Goal: Task Accomplishment & Management: Manage account settings

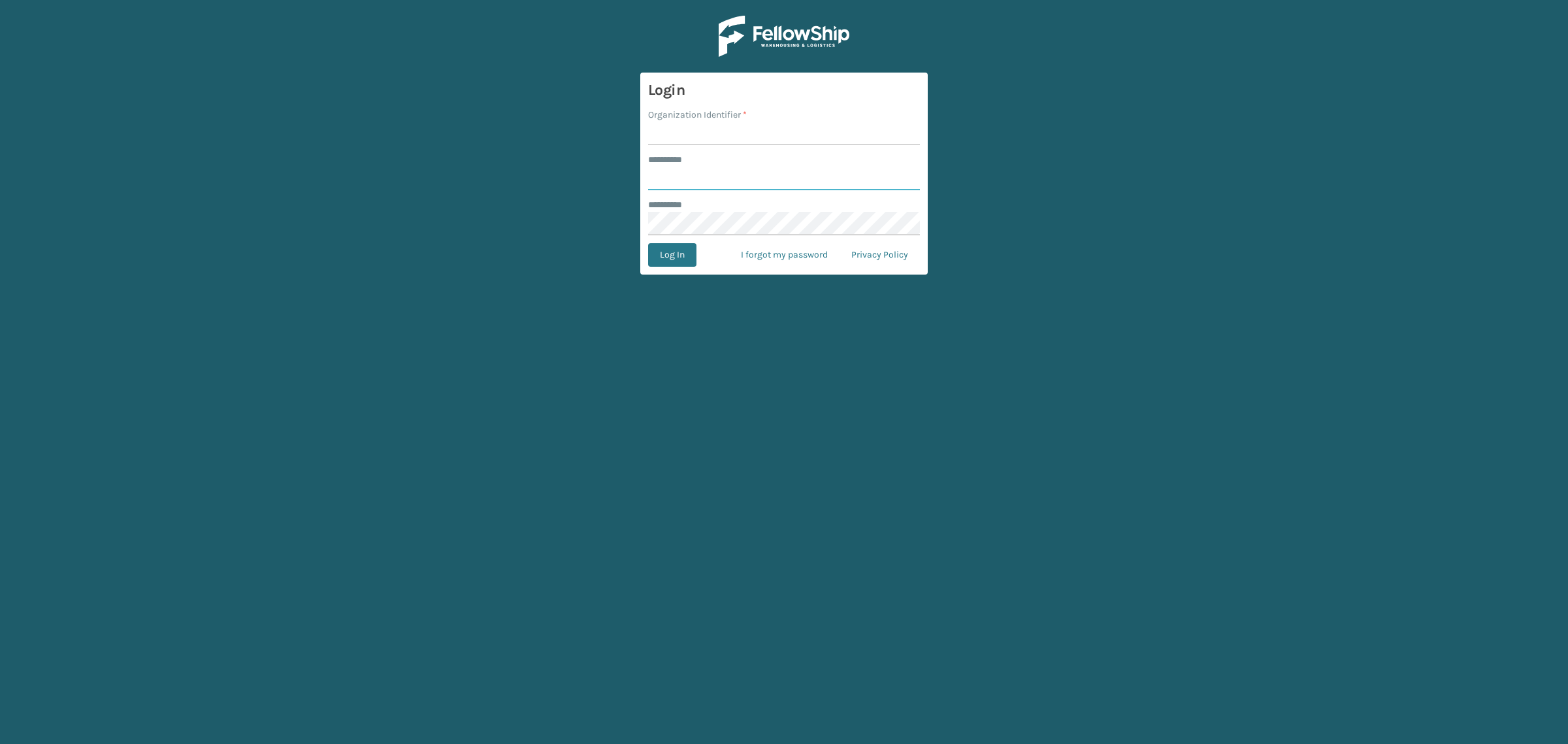
type input "**********"
click at [683, 141] on input "Organization Identifier *" at bounding box center [784, 133] width 272 height 23
type input "SuperAdminOrganization"
click at [662, 262] on button "Log In" at bounding box center [673, 255] width 48 height 23
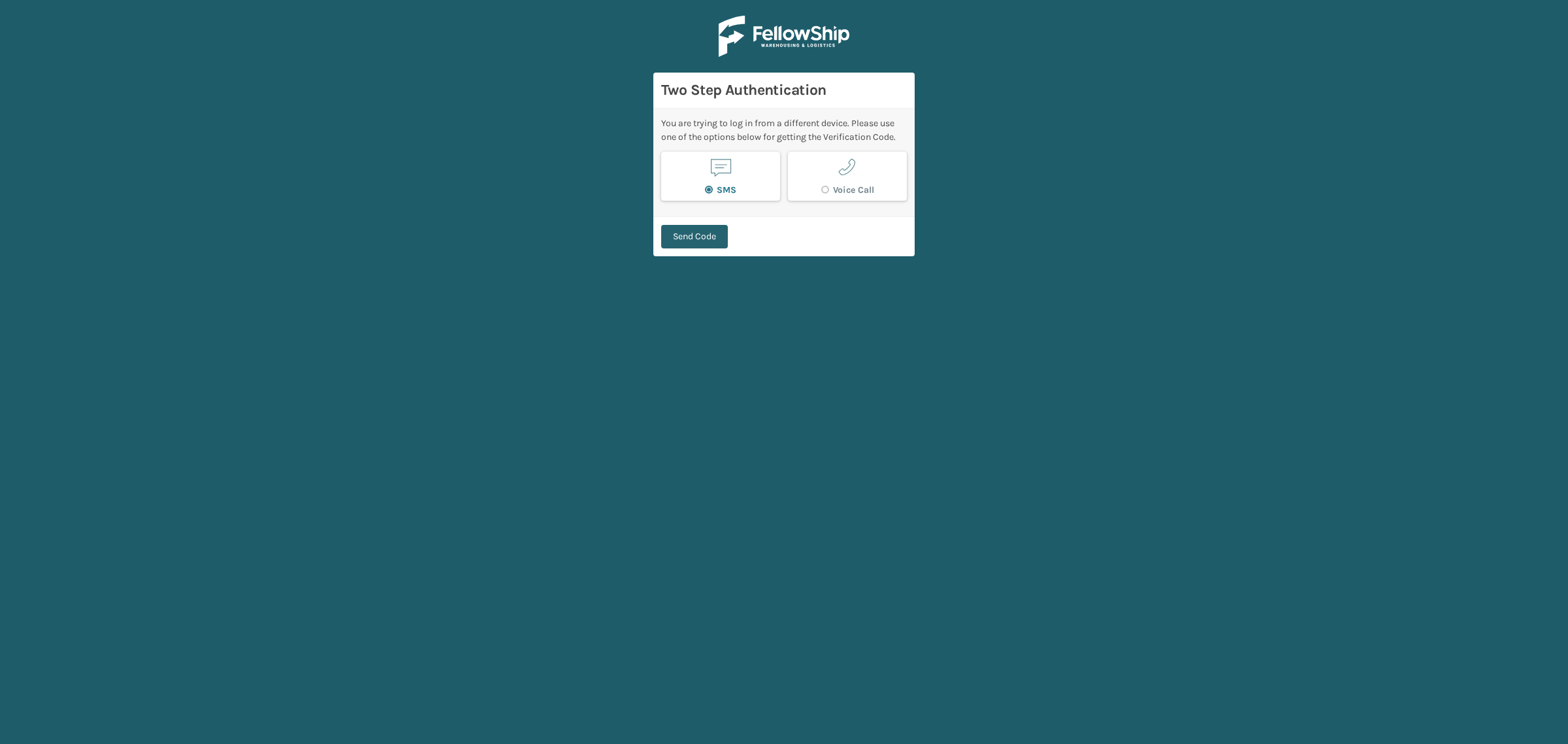
click at [693, 232] on button "Send Code" at bounding box center [695, 237] width 67 height 23
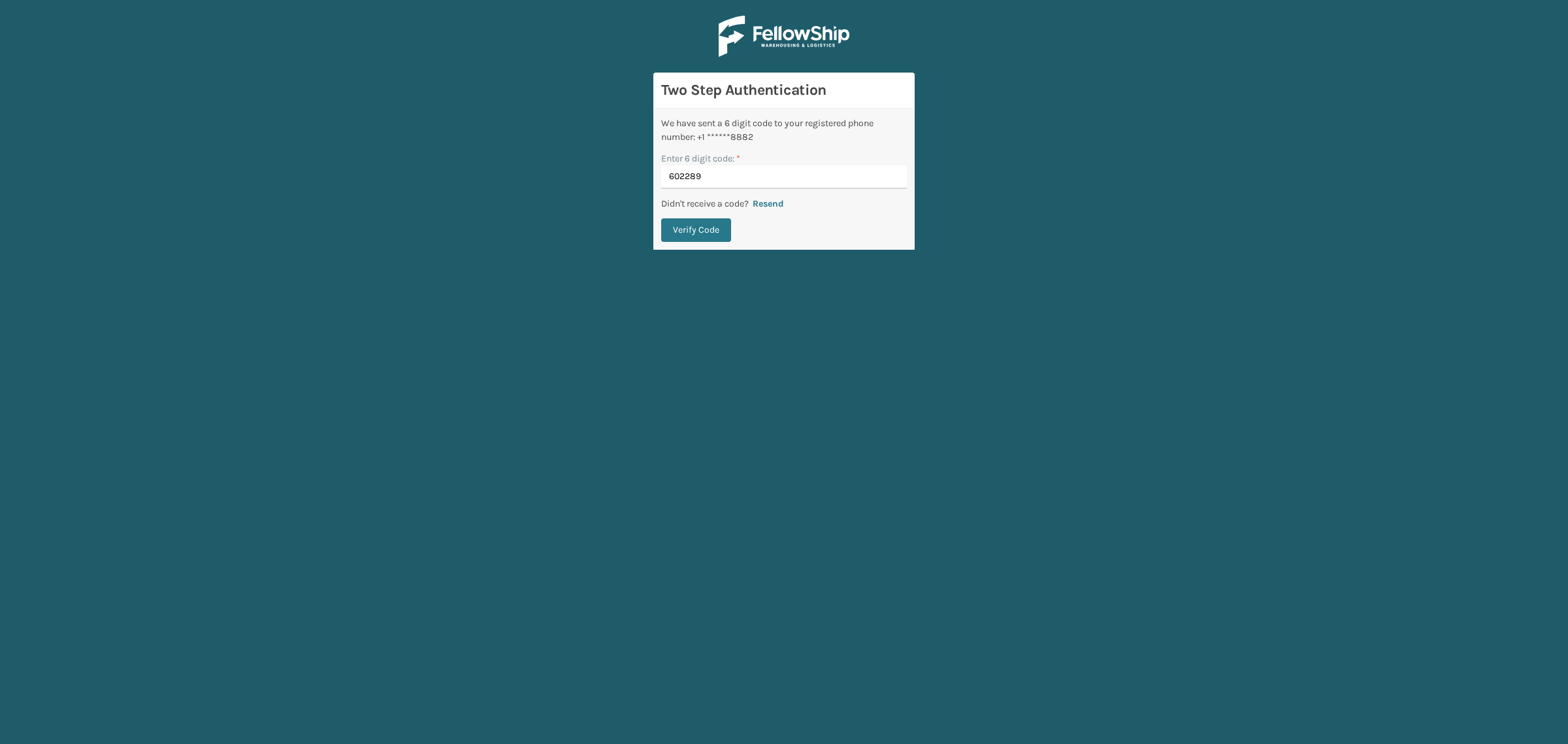
type input "602289"
click at [662, 218] on button "Verify Code" at bounding box center [696, 230] width 70 height 23
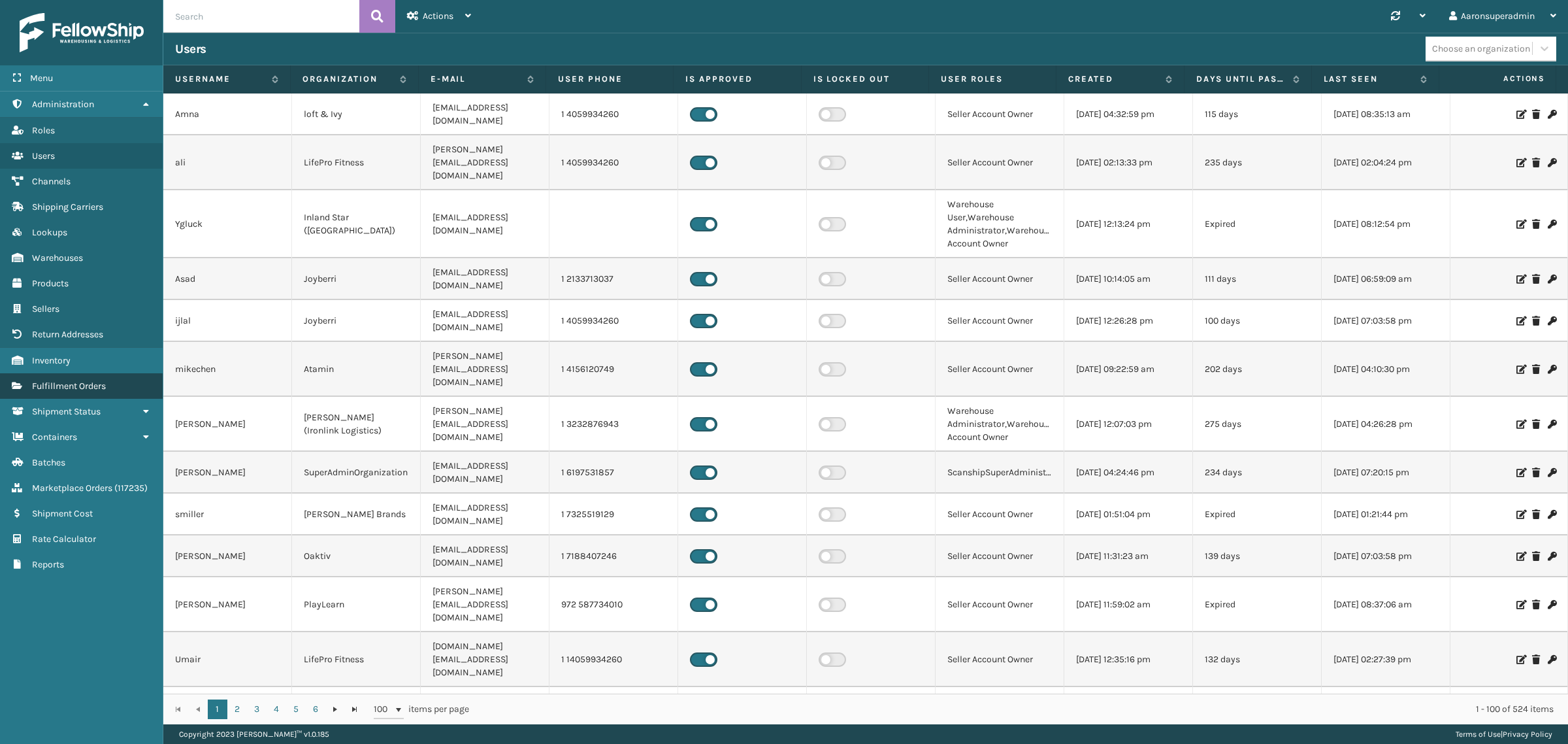
click at [102, 387] on link "Fulfillment Orders" at bounding box center [81, 386] width 163 height 26
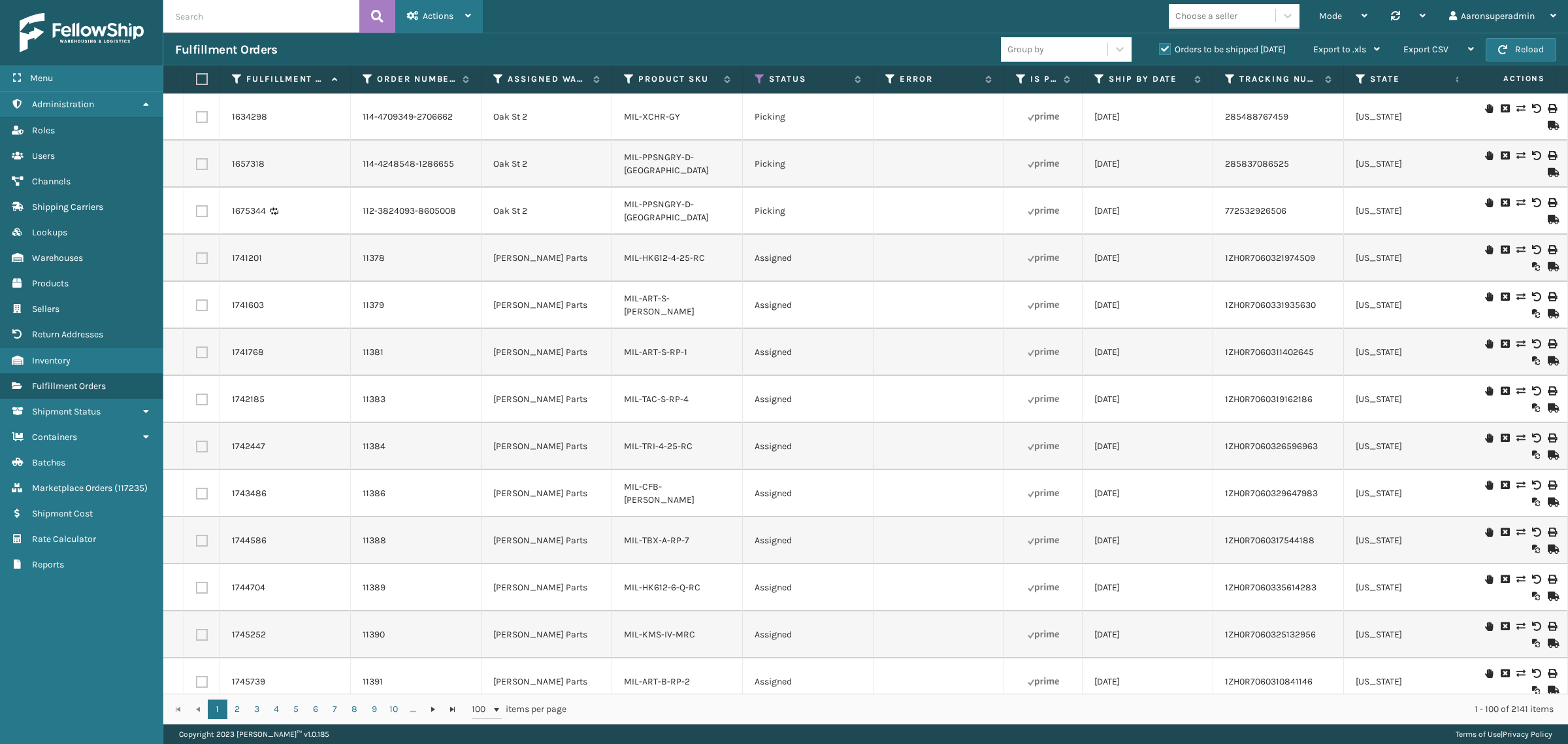
click at [456, 21] on div "Actions" at bounding box center [439, 16] width 64 height 32
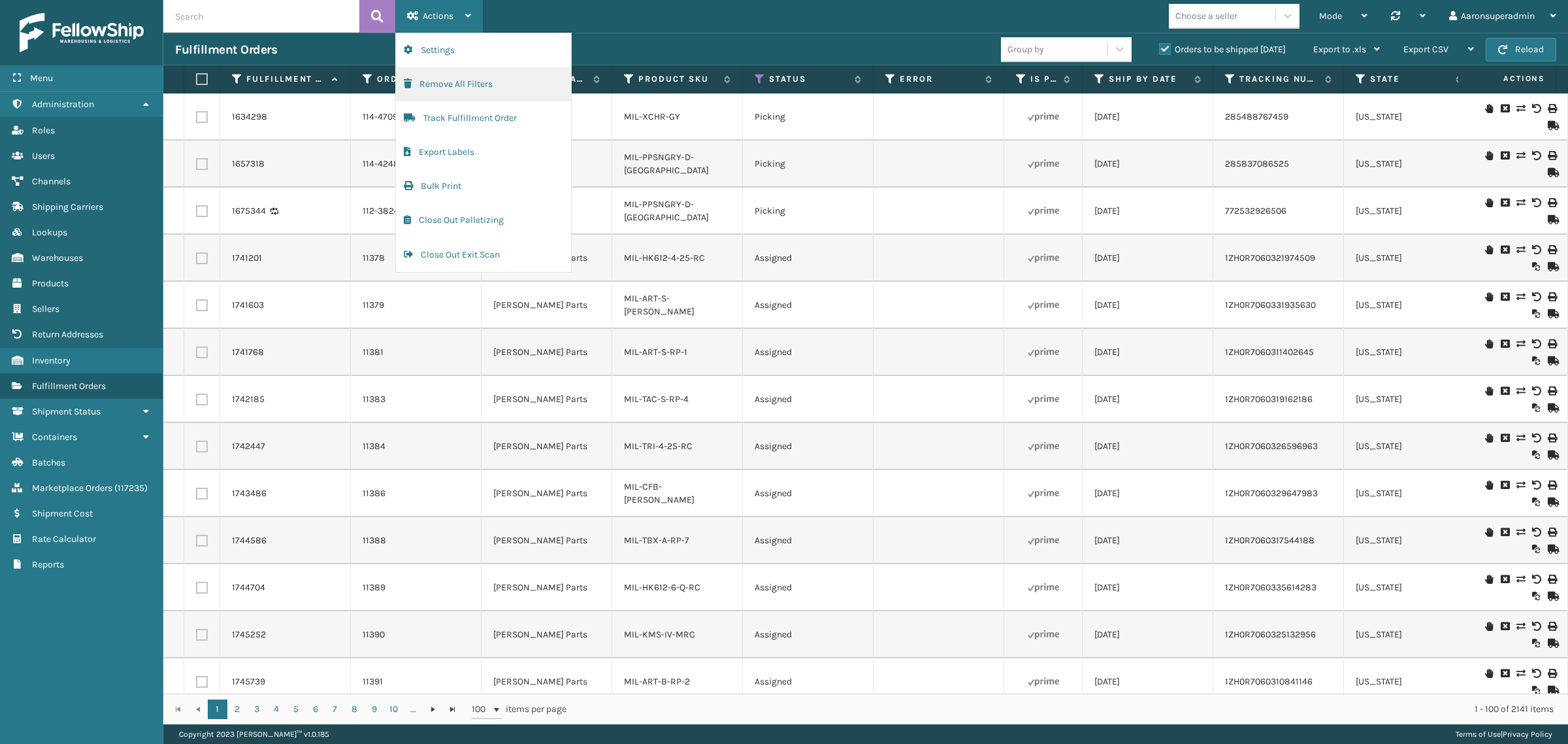
click at [459, 75] on button "Remove All Filters" at bounding box center [484, 84] width 175 height 34
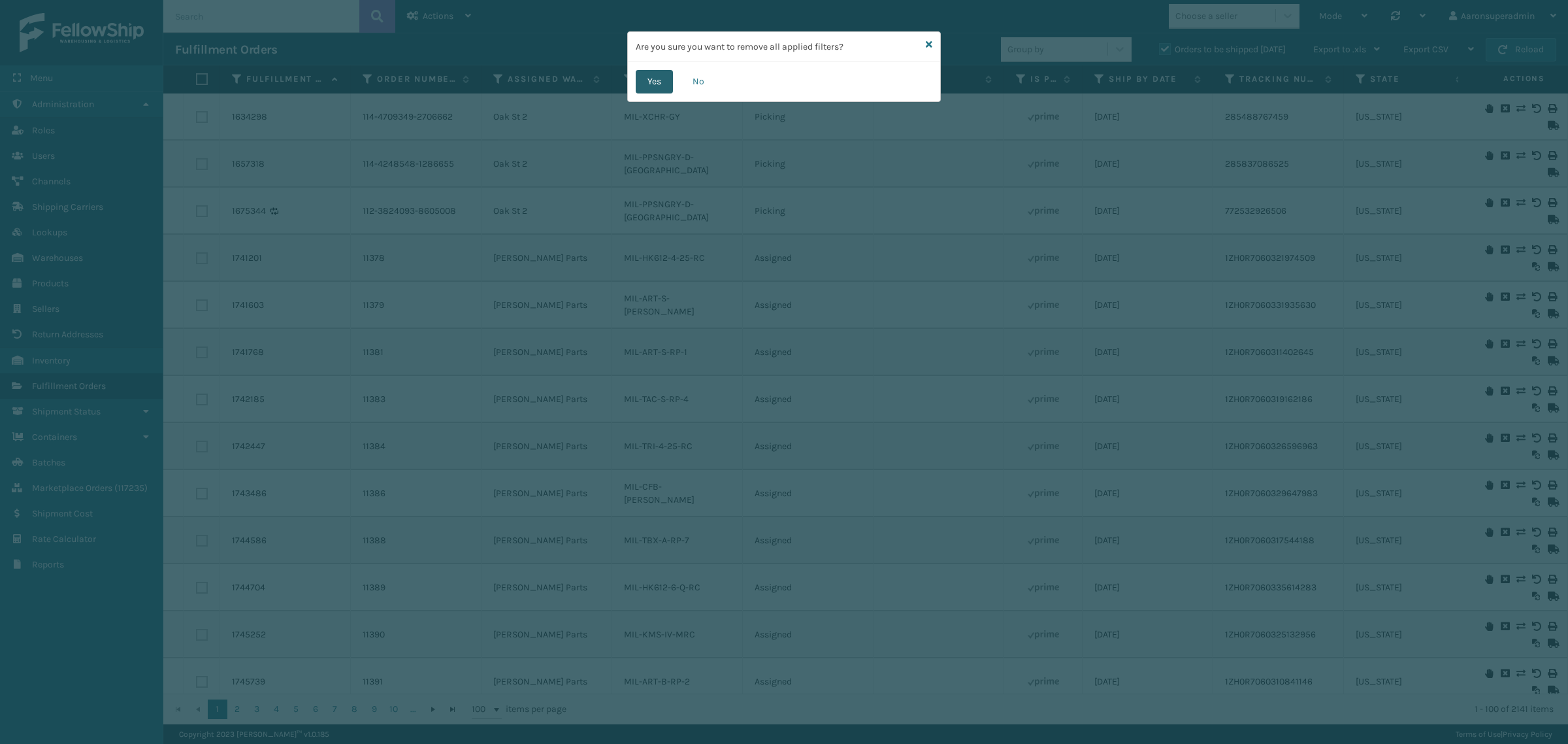
click at [638, 77] on button "Yes" at bounding box center [655, 81] width 37 height 23
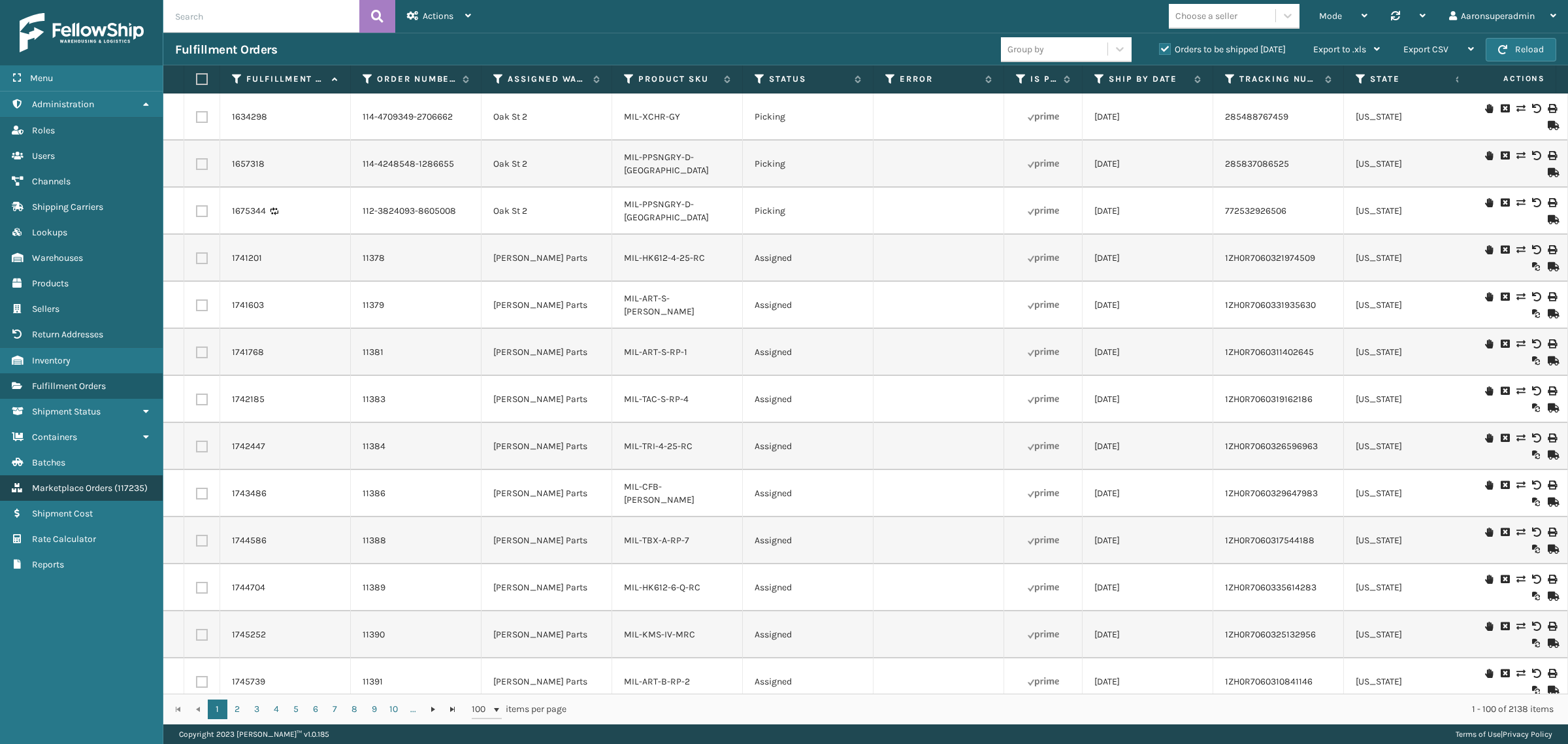
click at [108, 482] on span "Marketplace Orders" at bounding box center [72, 488] width 81 height 11
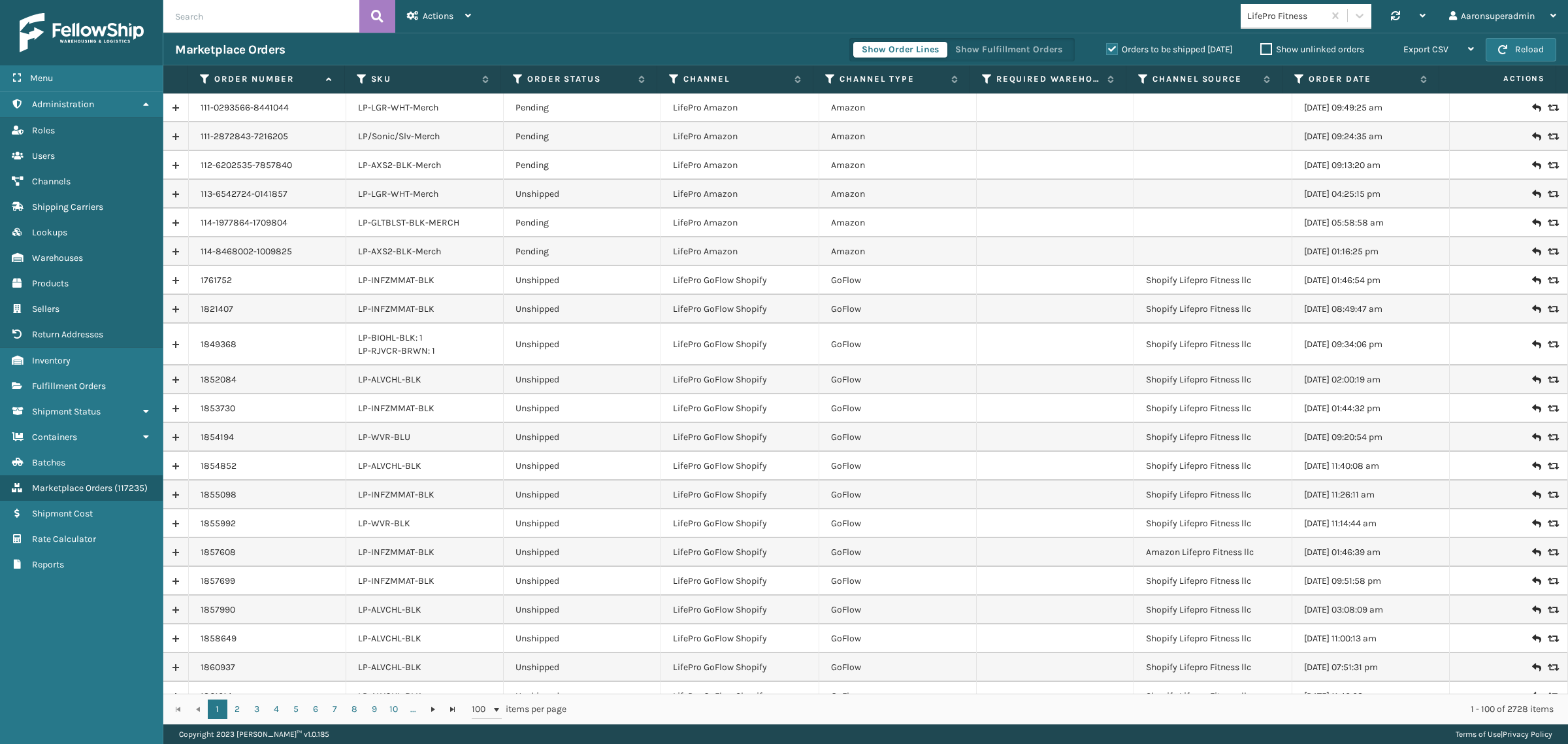
click at [334, 26] on input "text" at bounding box center [261, 16] width 196 height 32
paste input "7031766"
type input "7031766"
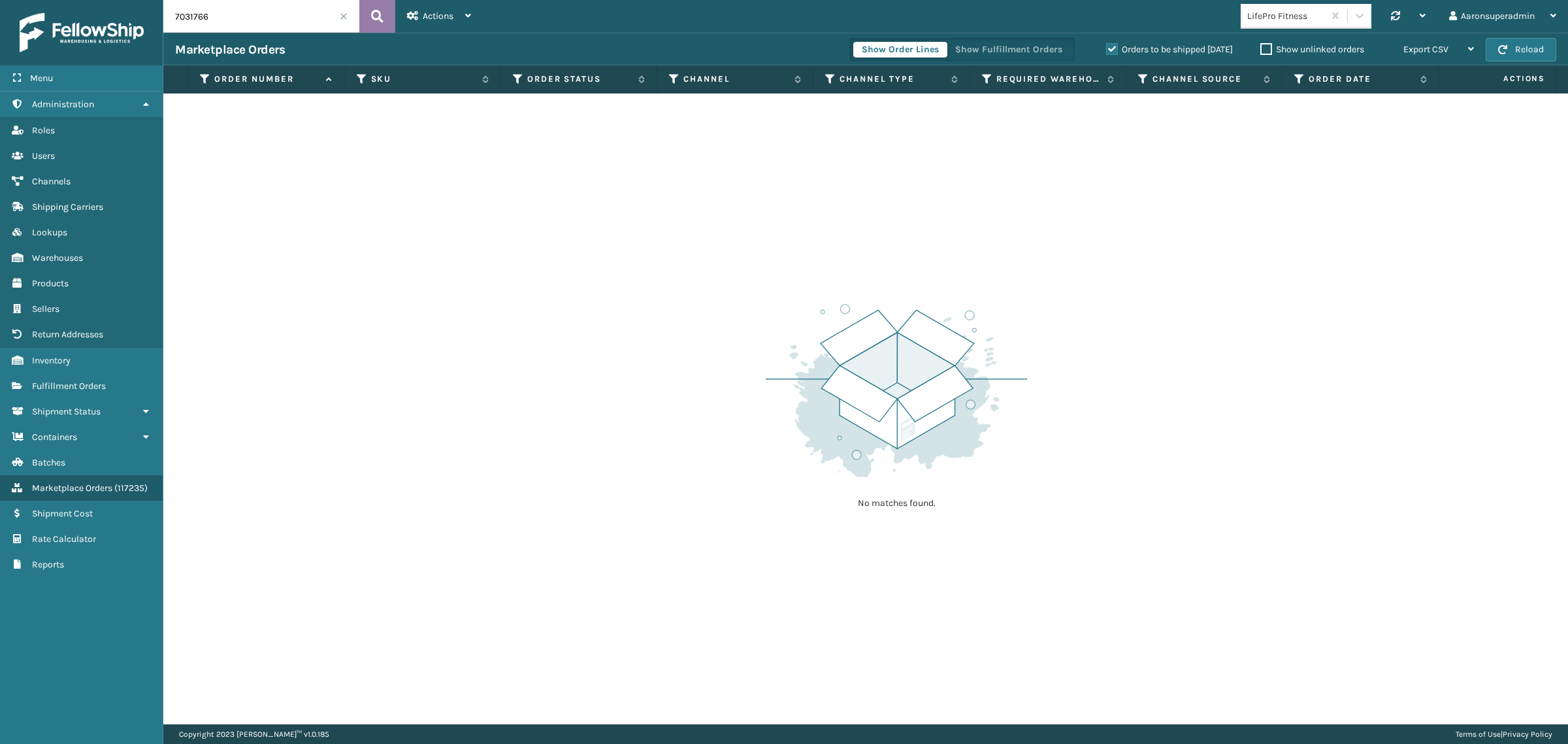
click at [379, 20] on icon at bounding box center [377, 16] width 12 height 19
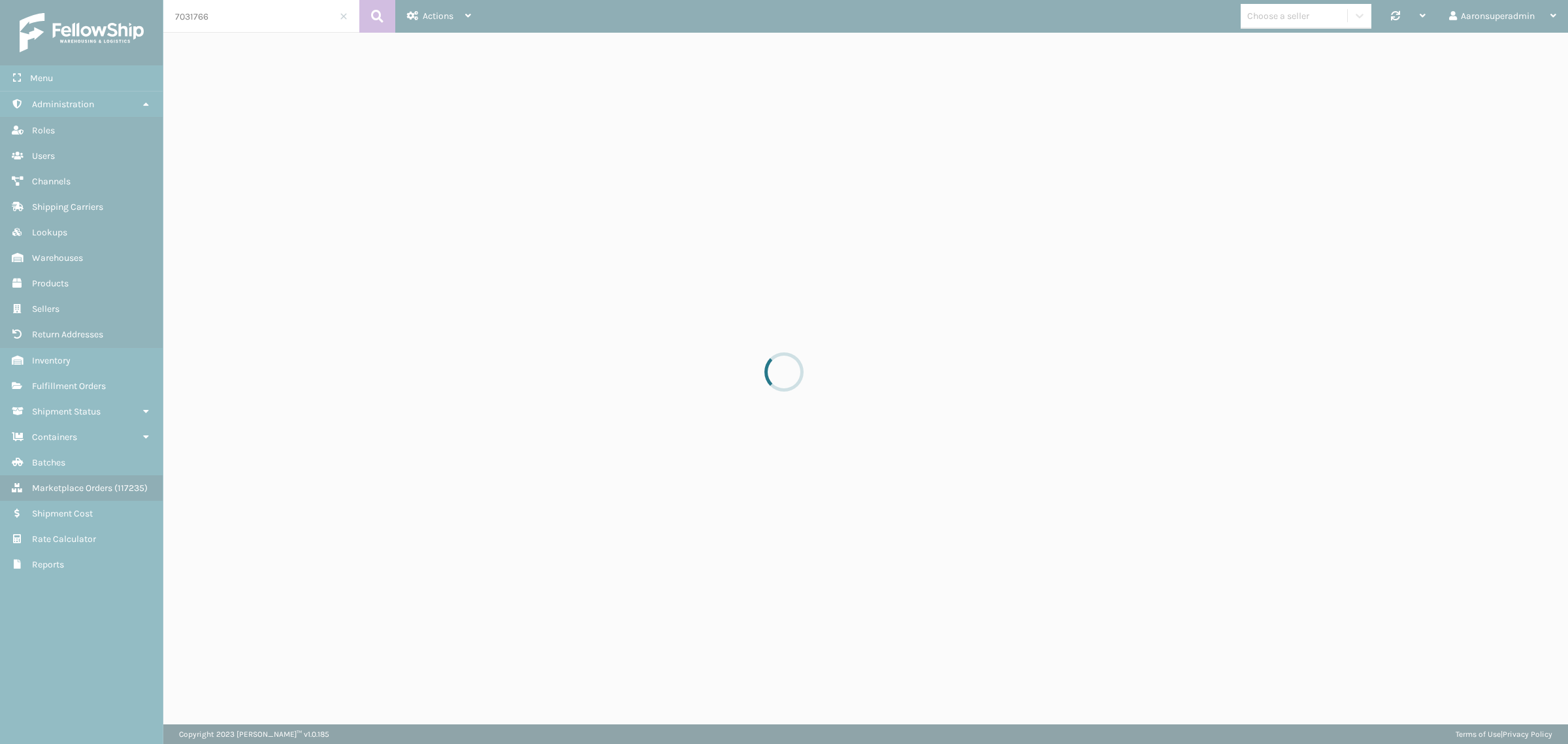
click at [1331, 15] on div at bounding box center [784, 372] width 1568 height 744
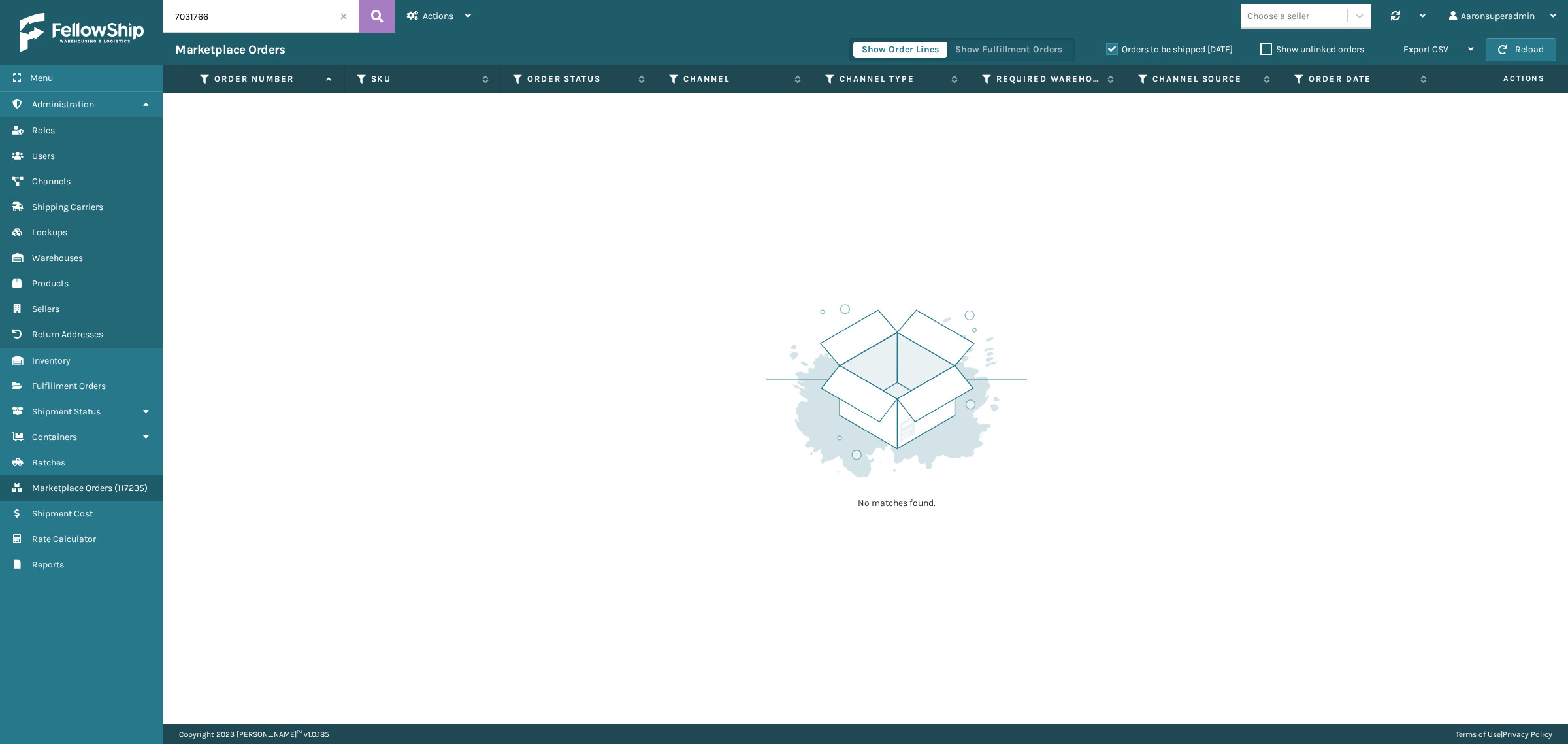
click at [1169, 48] on label "Orders to be shipped [DATE]" at bounding box center [1170, 49] width 127 height 11
click at [1107, 48] on input "Orders to be shipped [DATE]" at bounding box center [1106, 46] width 1 height 8
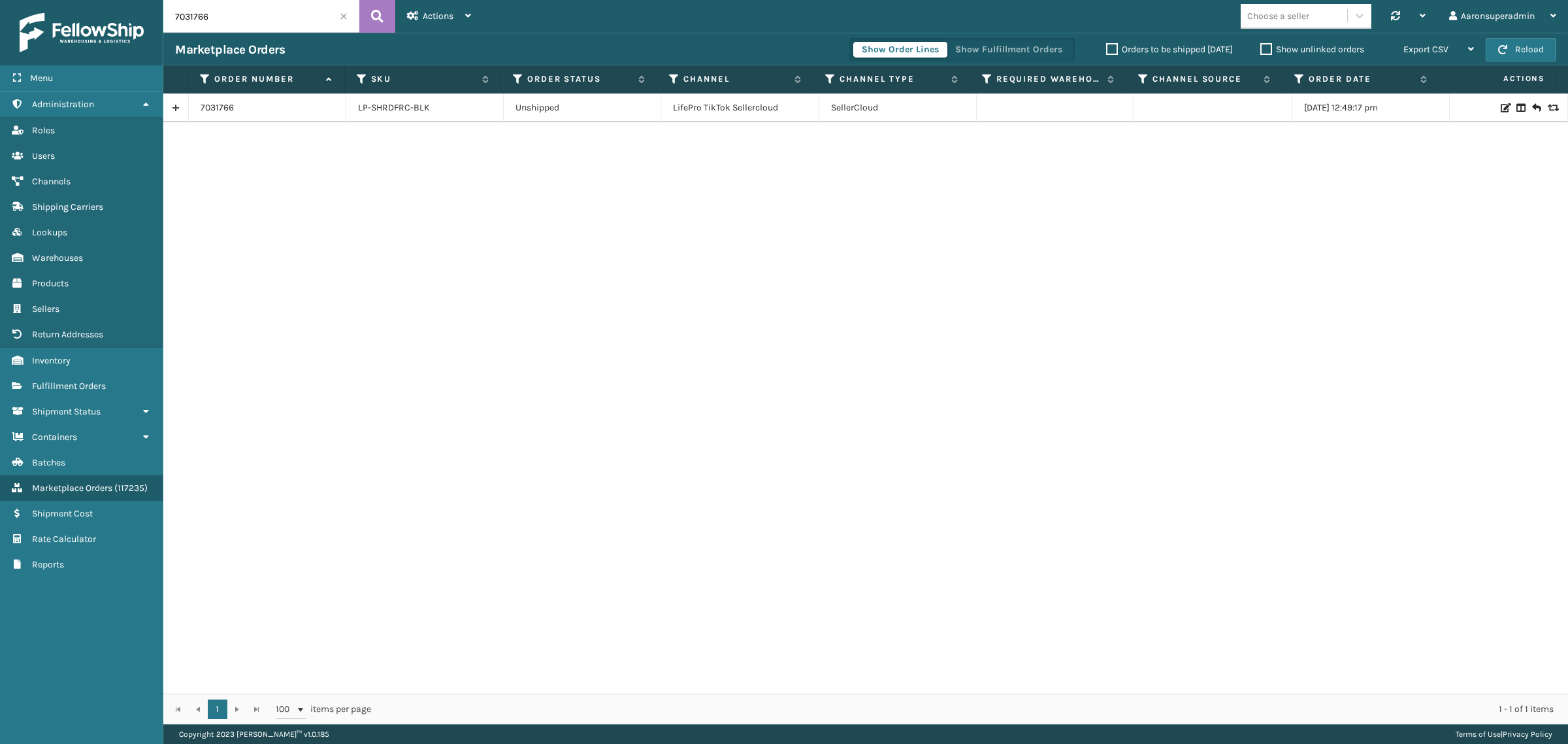
click at [210, 18] on input "7031766" at bounding box center [261, 16] width 196 height 32
click at [1135, 52] on label "Orders to be shipped [DATE]" at bounding box center [1170, 49] width 127 height 11
click at [1107, 50] on input "Orders to be shipped [DATE]" at bounding box center [1106, 46] width 1 height 8
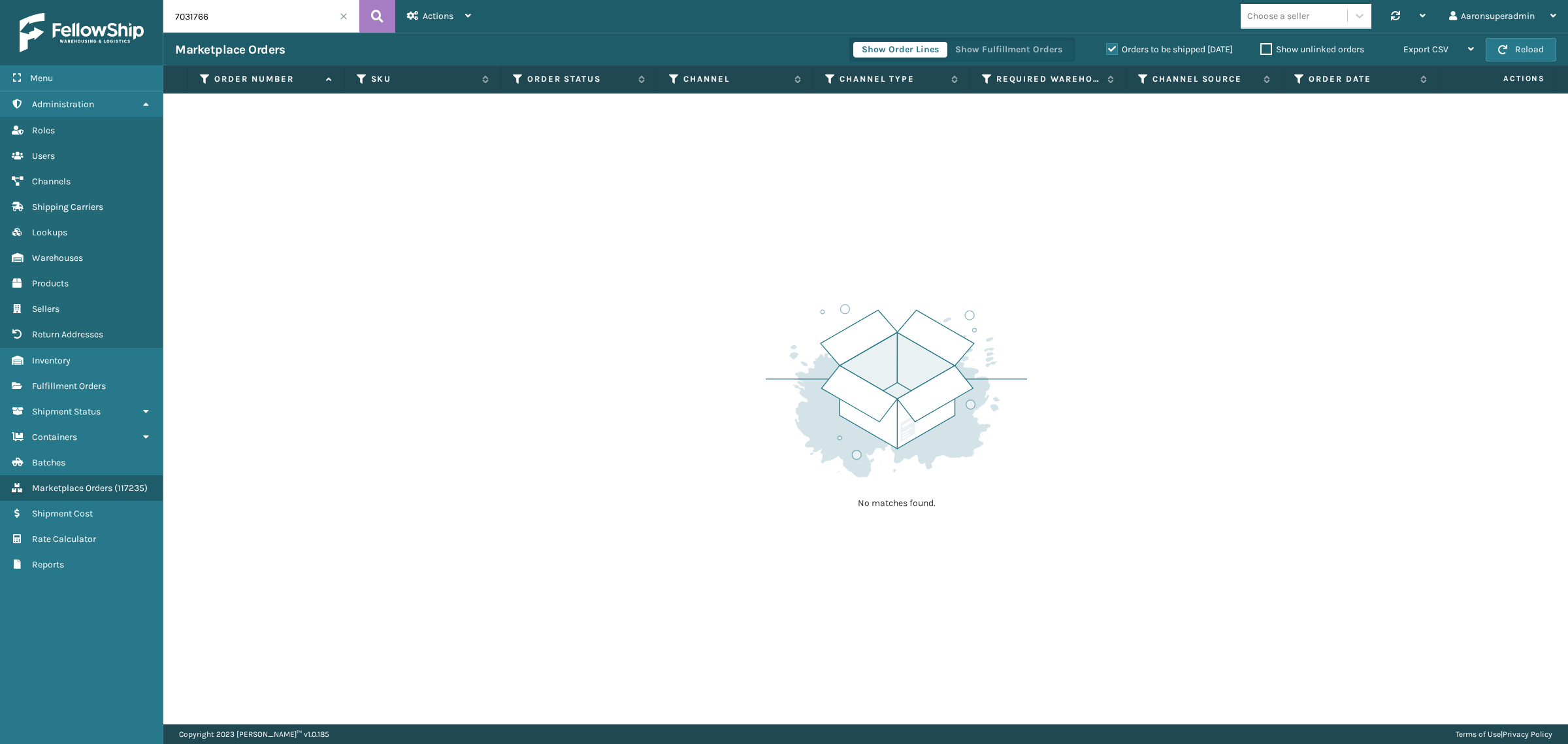
click at [1327, 46] on label "Show unlinked orders" at bounding box center [1312, 49] width 104 height 11
click at [1261, 46] on input "Show unlinked orders" at bounding box center [1260, 46] width 1 height 8
click at [344, 14] on span at bounding box center [344, 16] width 8 height 8
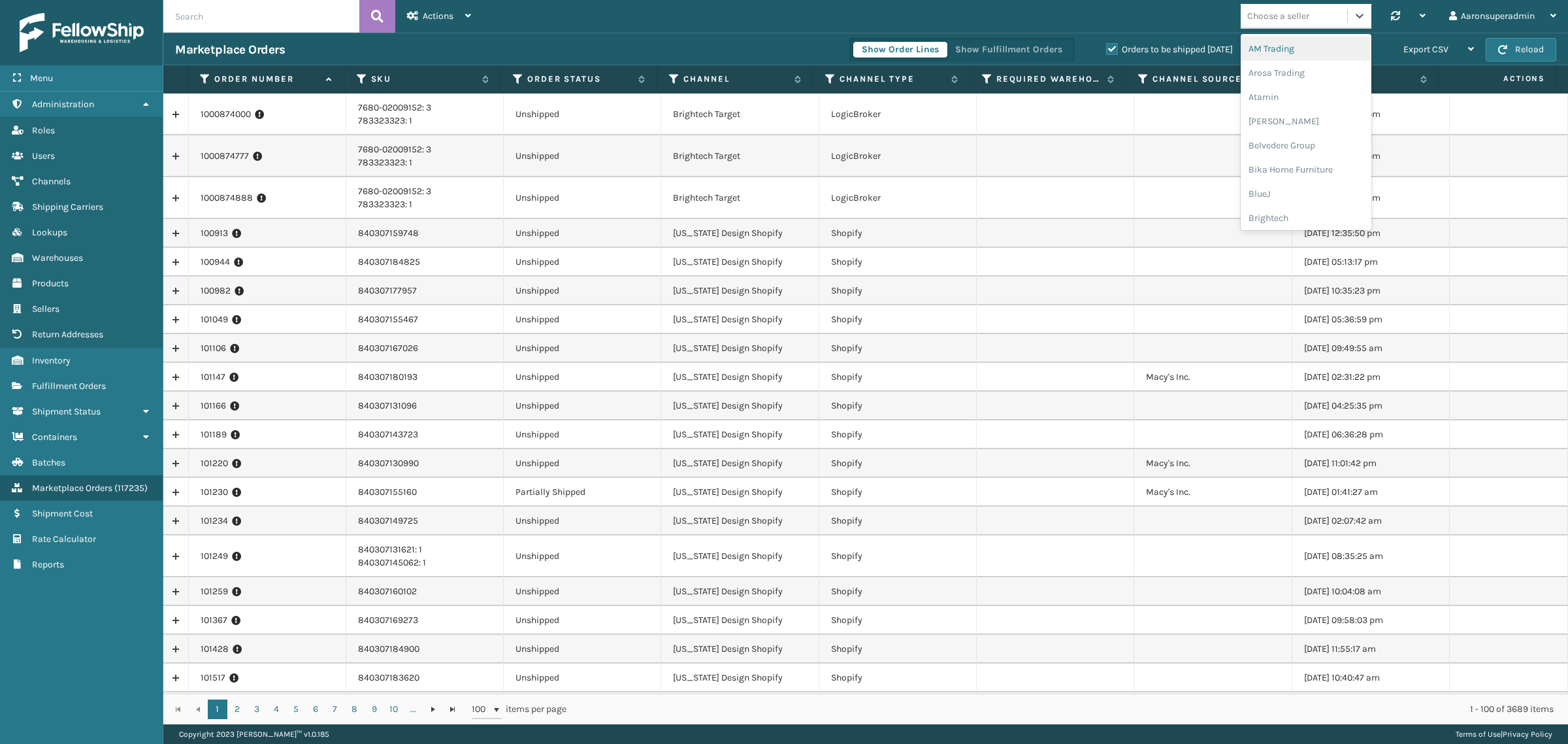
click at [1285, 12] on div "Choose a seller" at bounding box center [1278, 16] width 62 height 14
type input "i"
type input "mill"
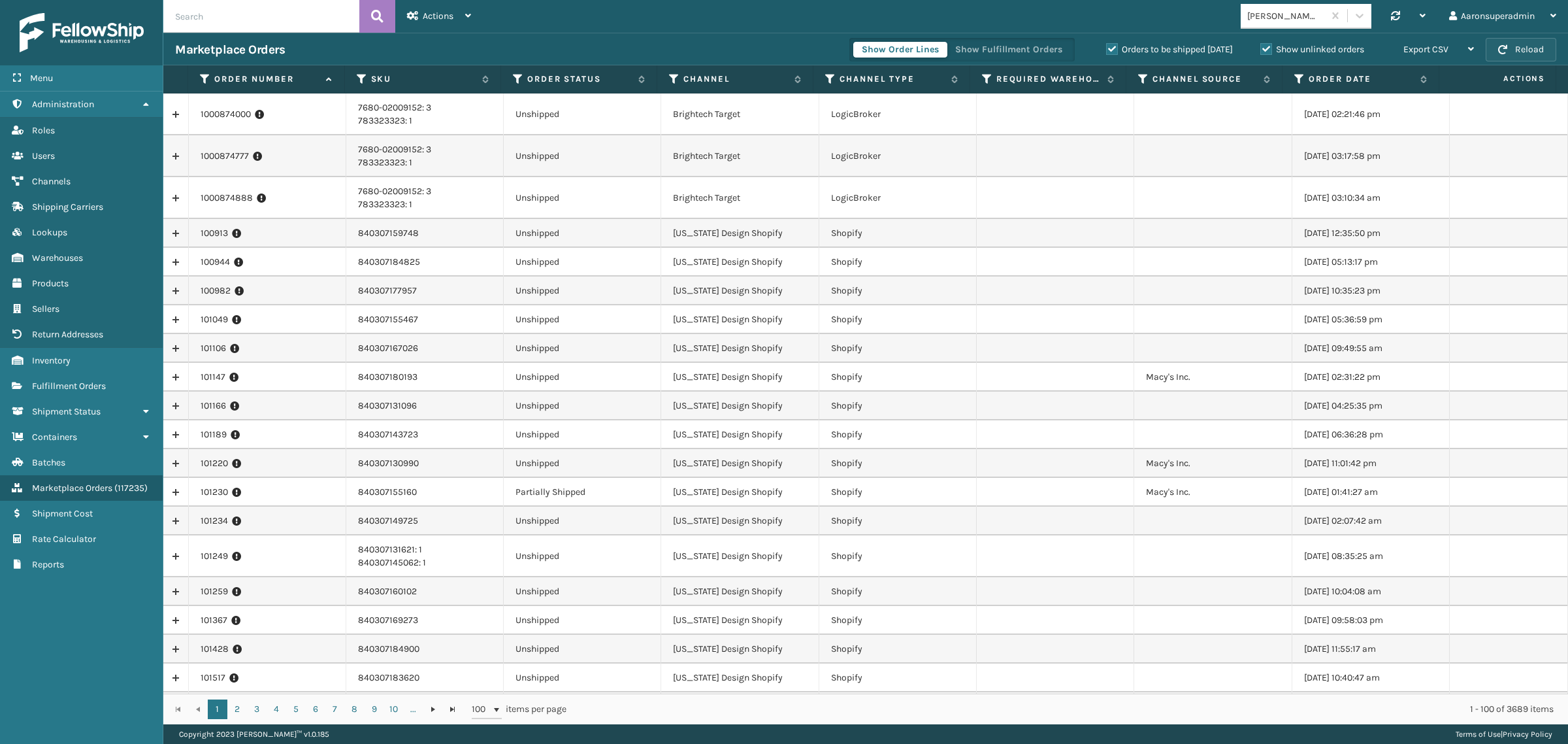
click at [1520, 52] on button "Reload" at bounding box center [1521, 50] width 70 height 23
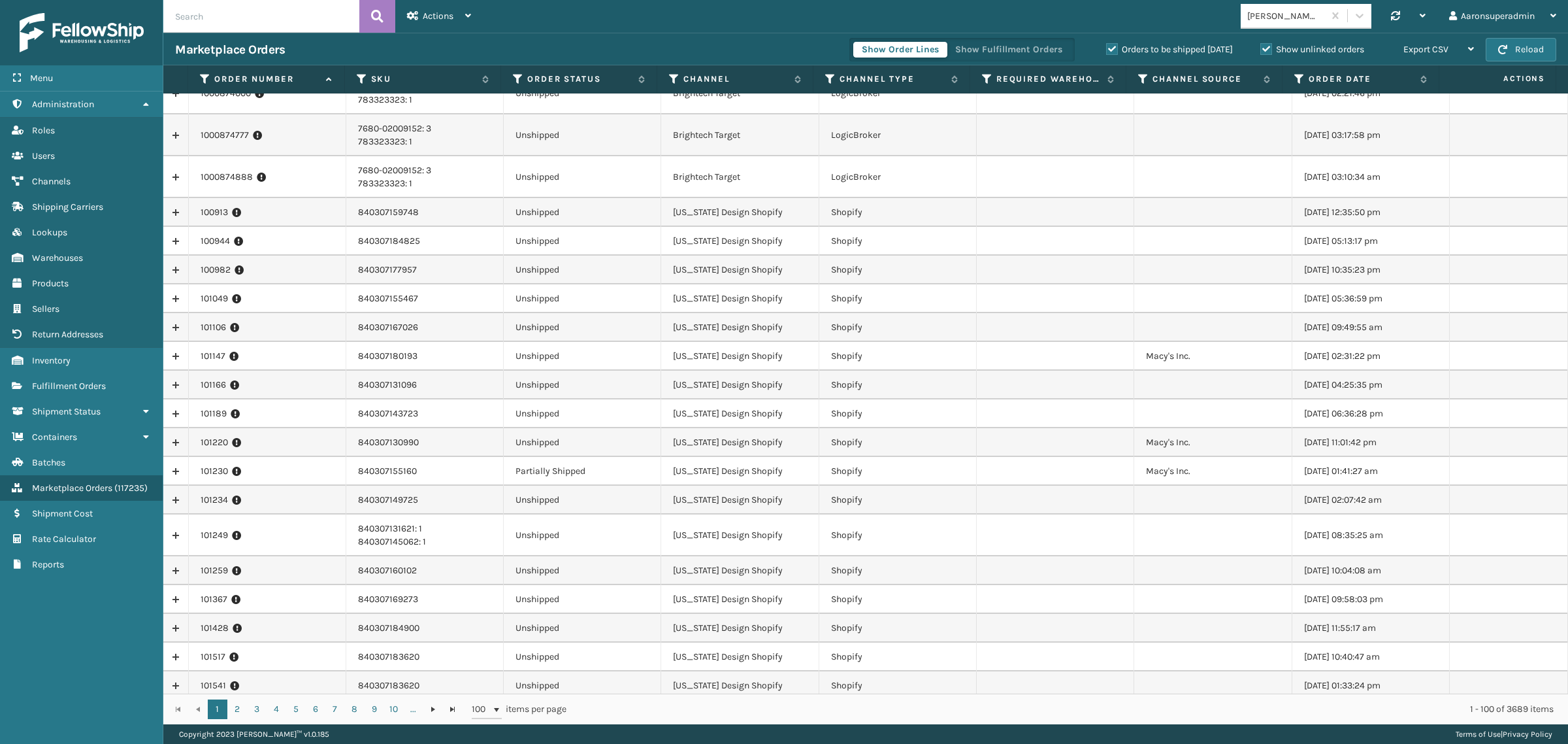
scroll to position [27, 0]
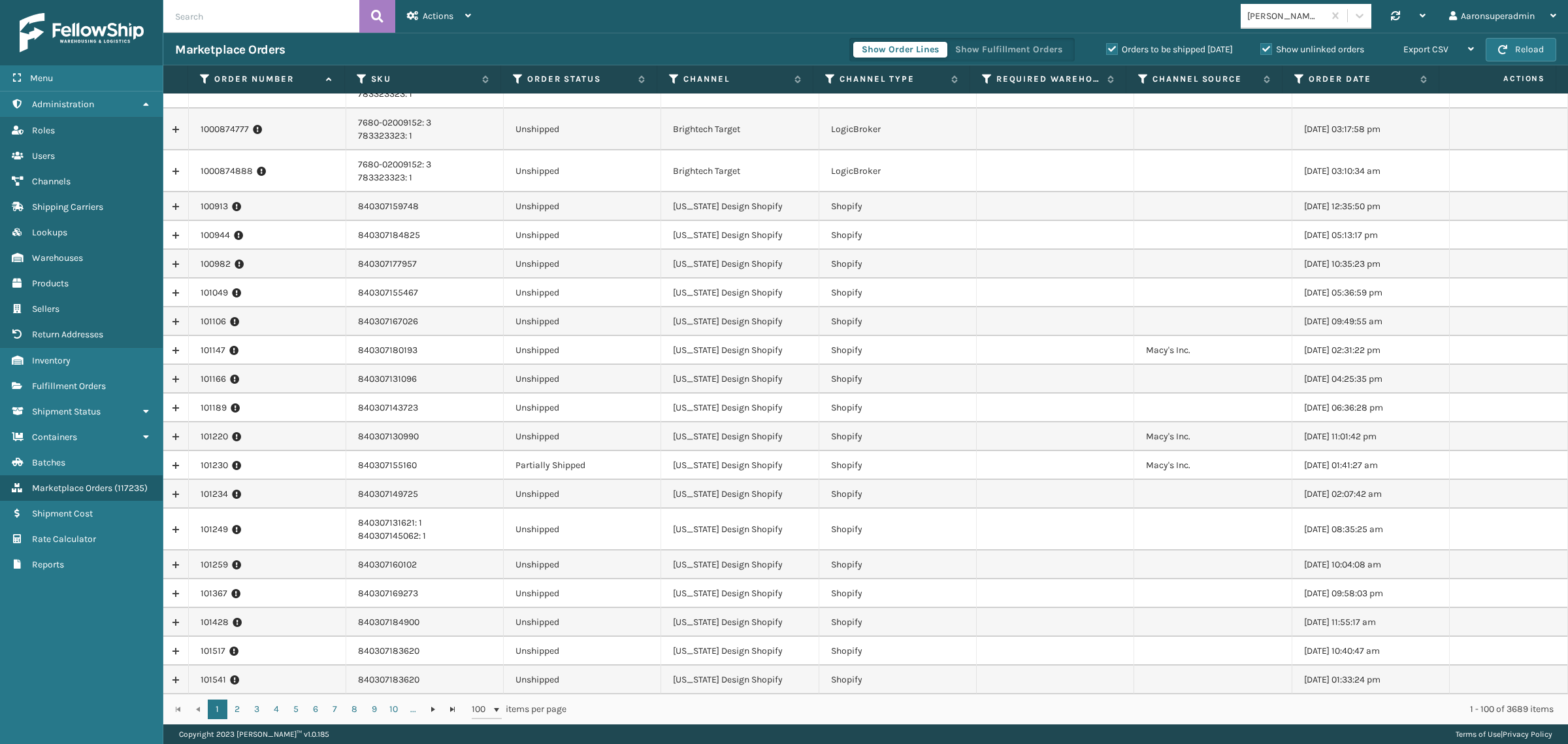
click at [1134, 50] on label "Orders to be shipped [DATE]" at bounding box center [1170, 49] width 127 height 11
click at [1107, 50] on input "Orders to be shipped [DATE]" at bounding box center [1106, 46] width 1 height 8
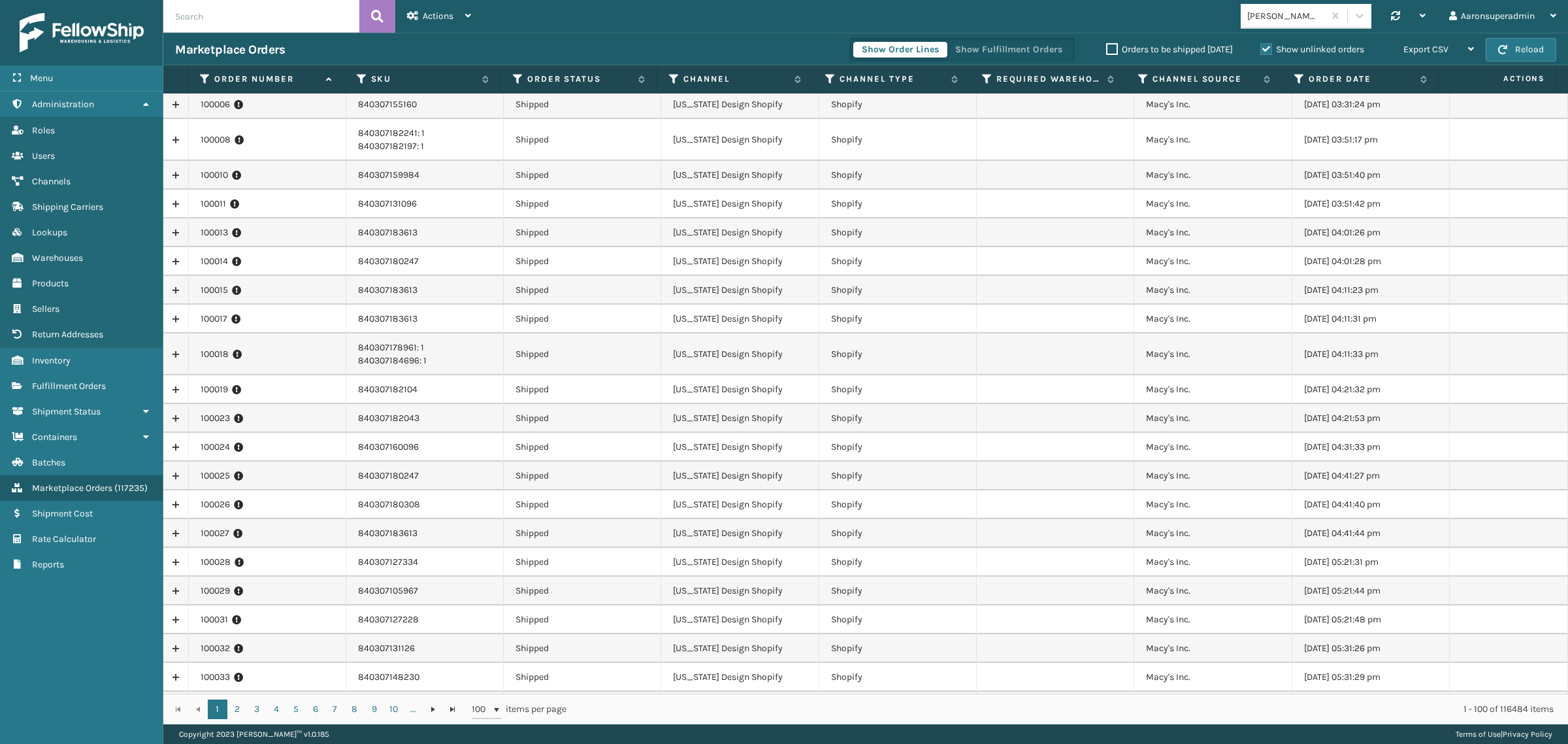
scroll to position [300, 0]
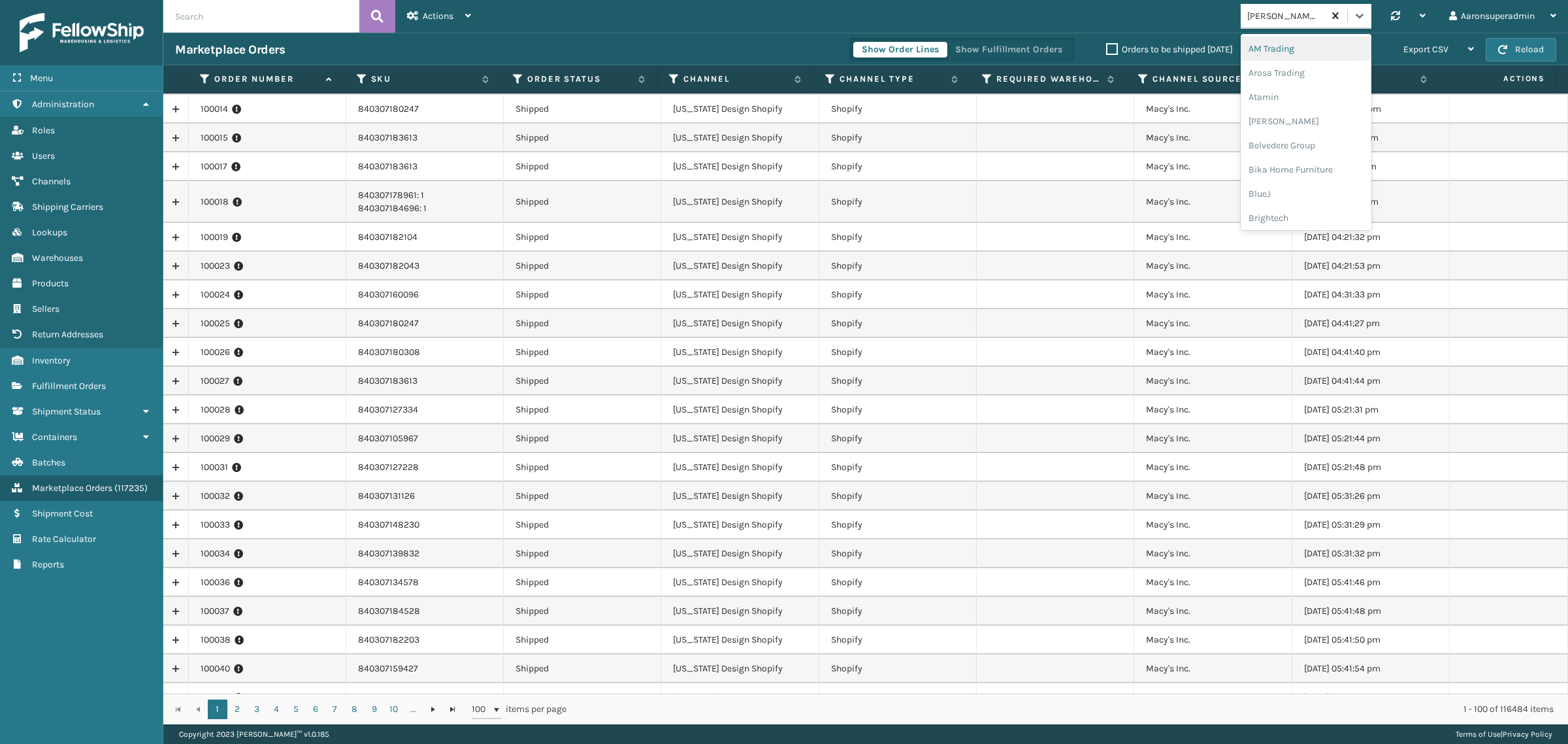
click at [1323, 12] on div "[PERSON_NAME] Brands" at bounding box center [1306, 17] width 130 height 25
